Goal: Check status

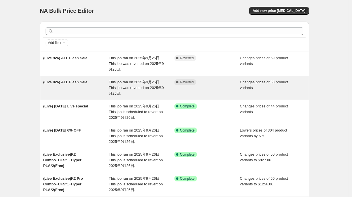
click at [125, 85] on span "This job ran on 2025年9月26日. This job was reverted on 2025年9月26日." at bounding box center [136, 88] width 55 height 16
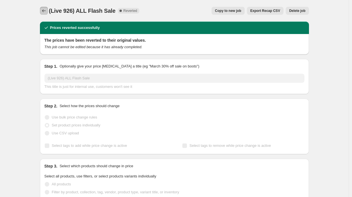
click at [46, 11] on icon "Price change jobs" at bounding box center [44, 11] width 6 height 6
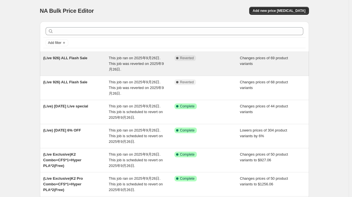
click at [120, 55] on div "This job ran on 2025年9月26日. This job was reverted on 2025年9月26日." at bounding box center [142, 63] width 66 height 17
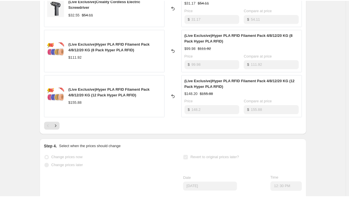
scroll to position [450, 0]
